Goal: Navigation & Orientation: Find specific page/section

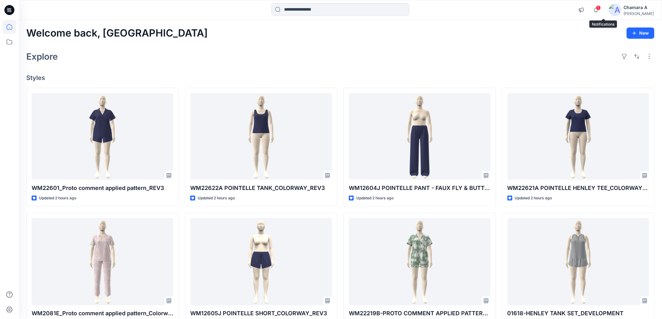
click at [610, 5] on div "1 Notifications Lakshani Silva shared WM22622A POINTELLE TANK in S2-26 JOYSPUN …" at bounding box center [614, 10] width 79 height 14
click at [601, 8] on span "1" at bounding box center [598, 7] width 5 height 5
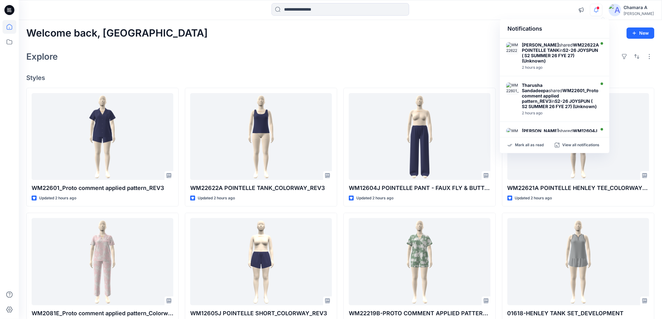
click at [384, 30] on div "Welcome back, Chamara New" at bounding box center [340, 34] width 628 height 12
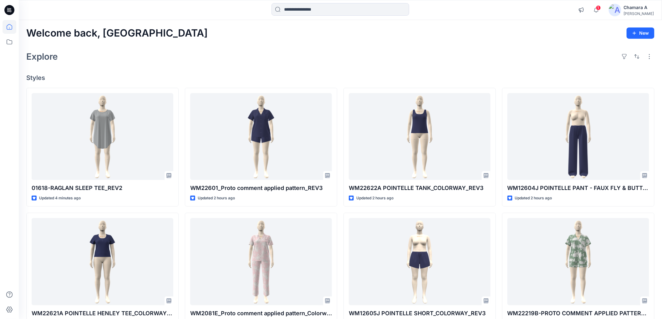
click at [300, 26] on div "Welcome back, Chamara New Explore Styles 01618-RAGLAN SLEEP TEE_REV2 Updated 4 …" at bounding box center [340, 254] width 643 height 468
click at [299, 11] on input at bounding box center [341, 9] width 138 height 13
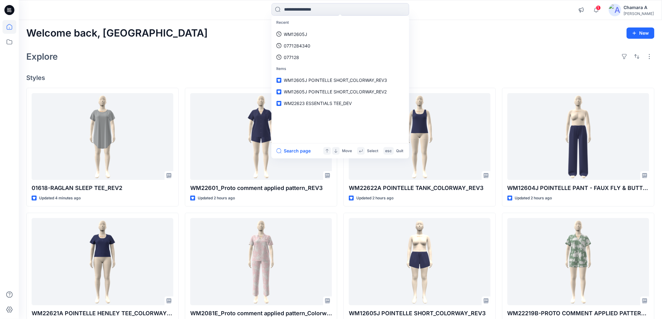
click at [467, 46] on div "Welcome back, Chamara New Explore Styles 01618-RAGLAN SLEEP TEE_REV2 Updated 4 …" at bounding box center [340, 254] width 643 height 468
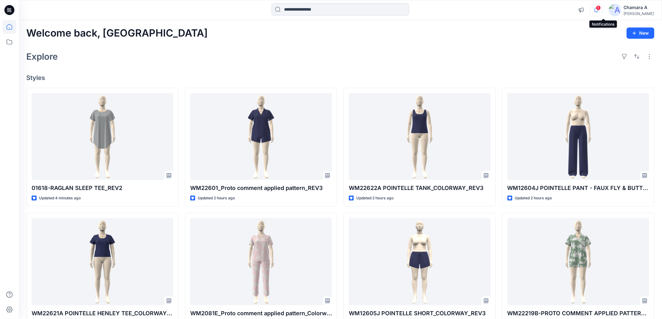
click at [602, 4] on icon "button" at bounding box center [596, 10] width 12 height 13
click at [446, 44] on div "Welcome back, Chamara New Explore Styles 01618-RAGLAN SLEEP TEE_REV2 Updated 4 …" at bounding box center [340, 254] width 643 height 468
click at [252, 39] on div "Welcome back, Chamara New Explore Styles 01618-RAGLAN SLEEP TEE_REV2 Updated 4 …" at bounding box center [340, 254] width 643 height 468
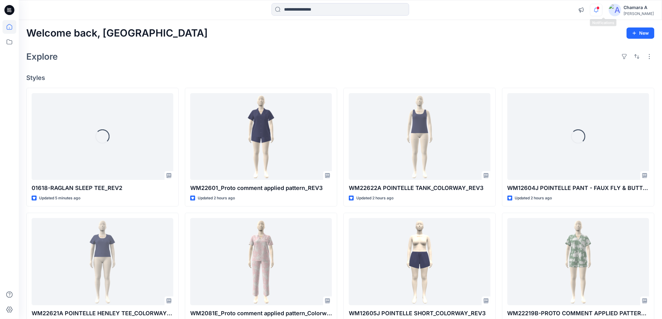
click at [602, 11] on icon "button" at bounding box center [596, 10] width 12 height 13
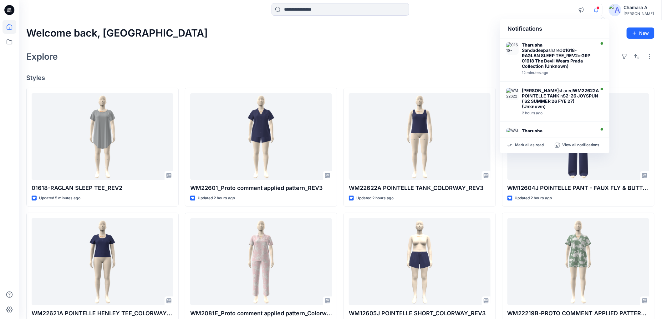
click at [312, 64] on div "Explore" at bounding box center [340, 56] width 628 height 15
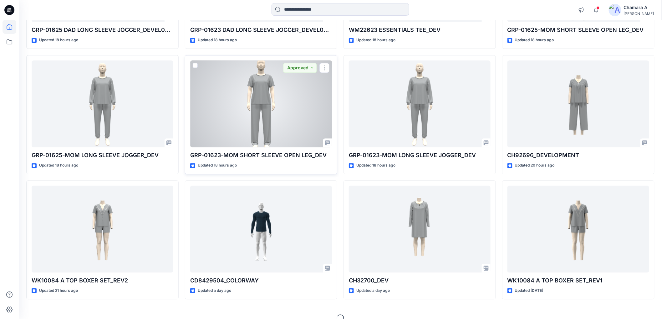
scroll to position [545, 0]
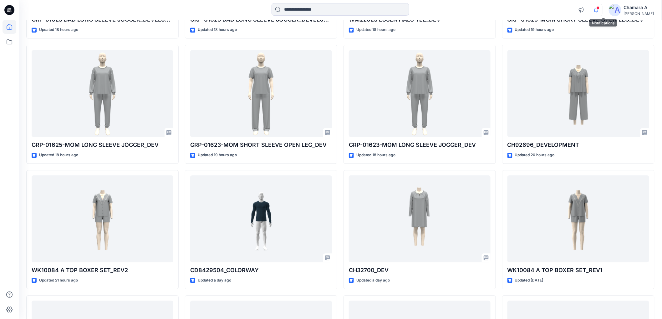
click at [602, 9] on icon "button" at bounding box center [596, 10] width 12 height 13
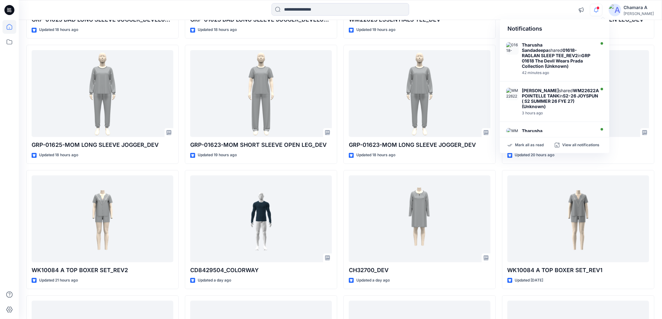
click at [481, 18] on div "Notifications Tharusha Sandadeepa shared 01618-RAGLAN SLEEP TEE_REV2 in GRP 016…" at bounding box center [340, 10] width 643 height 20
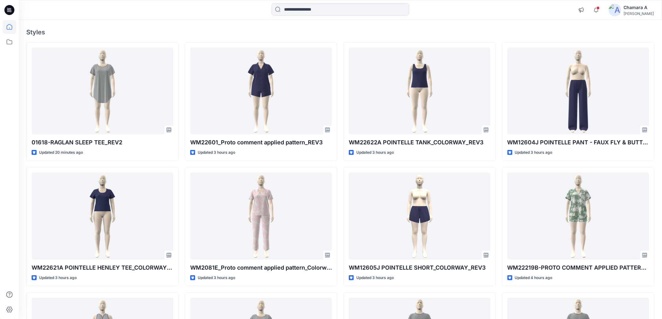
scroll to position [0, 0]
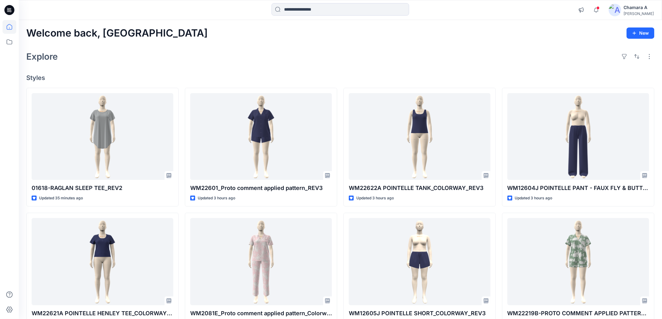
click at [374, 37] on div "Welcome back, Chamara New" at bounding box center [340, 34] width 628 height 12
click at [306, 11] on input at bounding box center [341, 9] width 138 height 13
click at [174, 35] on div "Welcome back, Chamara New" at bounding box center [340, 34] width 628 height 12
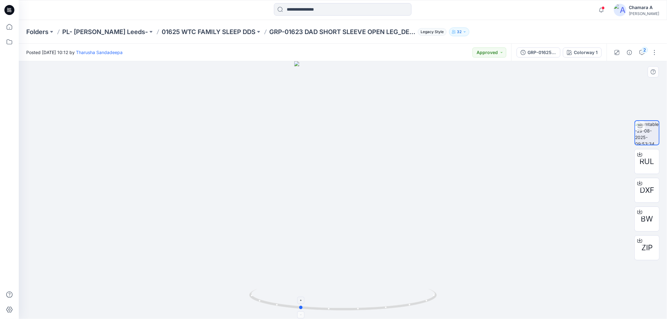
drag, startPoint x: 424, startPoint y: 307, endPoint x: 380, endPoint y: 305, distance: 43.5
click at [380, 305] on icon at bounding box center [343, 300] width 189 height 23
drag, startPoint x: 358, startPoint y: 311, endPoint x: 221, endPoint y: 311, distance: 137.0
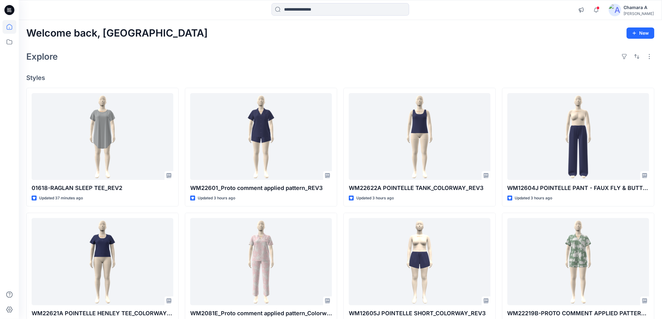
click at [212, 54] on div "Explore" at bounding box center [340, 56] width 628 height 15
click at [323, 48] on div "Welcome back, Chamara New Explore Styles 01618-RAGLAN SLEEP TEE_REV2 Updated an…" at bounding box center [340, 254] width 643 height 468
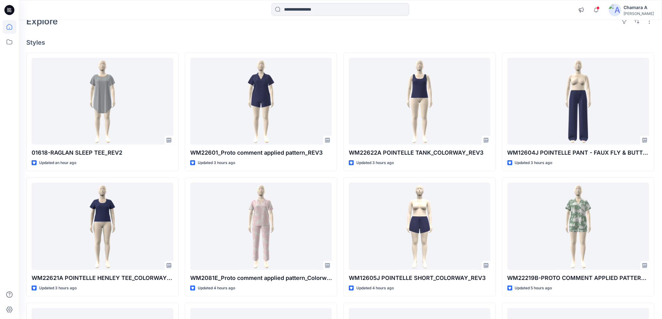
scroll to position [69, 0]
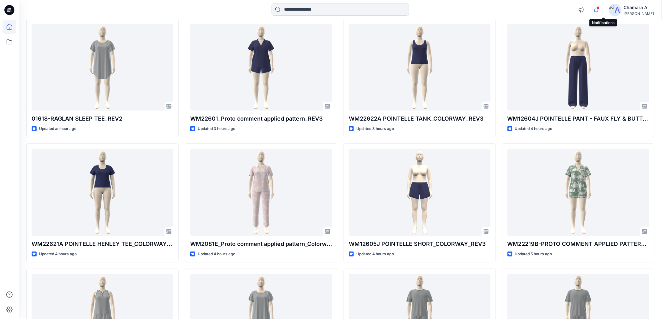
drag, startPoint x: 602, startPoint y: 10, endPoint x: 599, endPoint y: 4, distance: 6.4
click at [599, 4] on icon "button" at bounding box center [596, 10] width 12 height 13
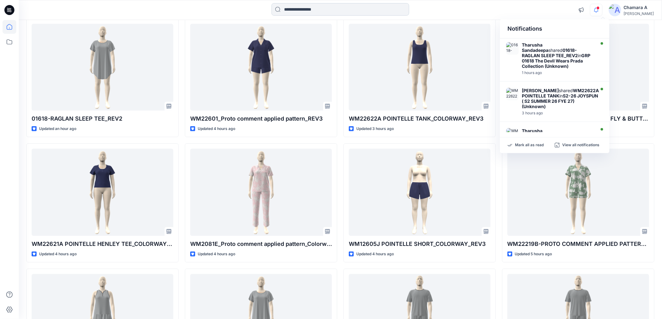
click at [320, 4] on input at bounding box center [341, 9] width 138 height 13
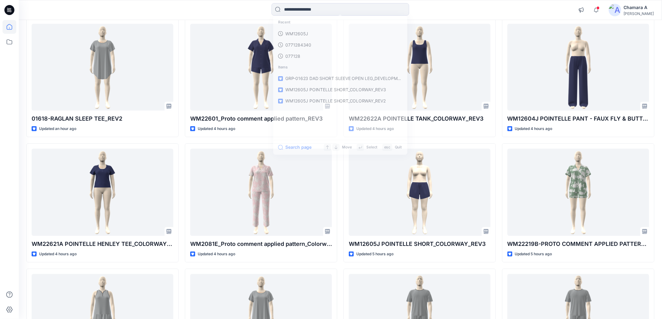
click at [461, 15] on div "Recent WM12605J 0771284340 077128 Items GRP-01623 DAD SHORT SLEEVE OPEN LEG_DEV…" at bounding box center [341, 10] width 322 height 14
